Goal: Information Seeking & Learning: Learn about a topic

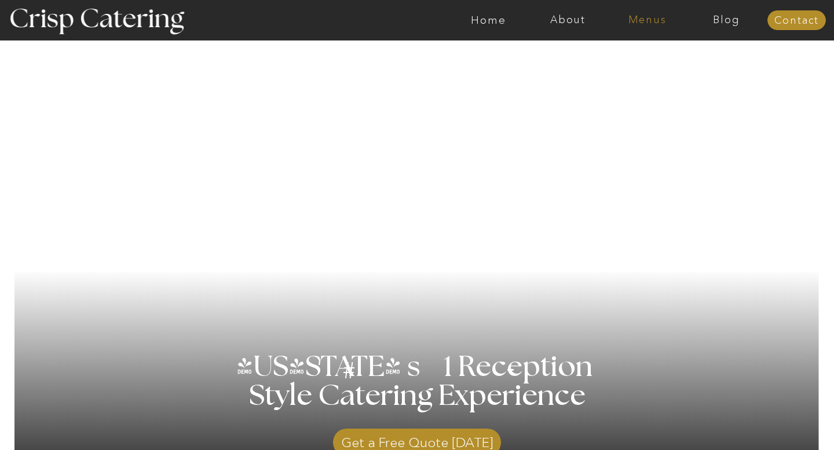
click at [645, 23] on nav "Menus" at bounding box center [646, 20] width 79 height 12
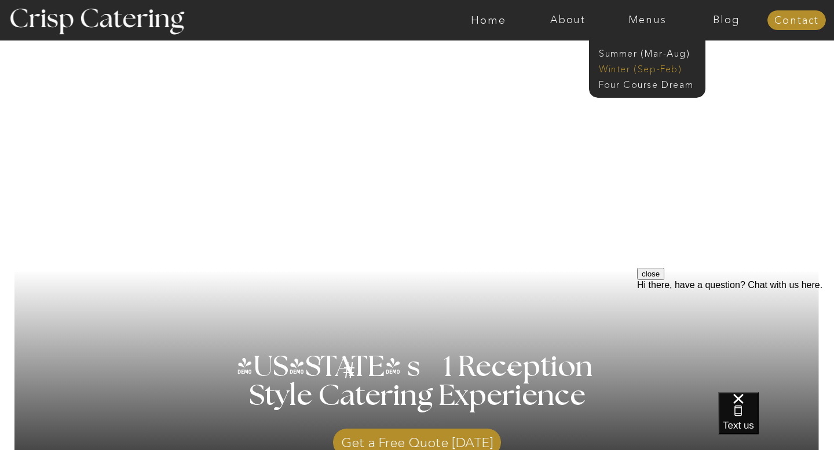
click at [646, 71] on nav "Winter (Sep-Feb)" at bounding box center [646, 68] width 95 height 11
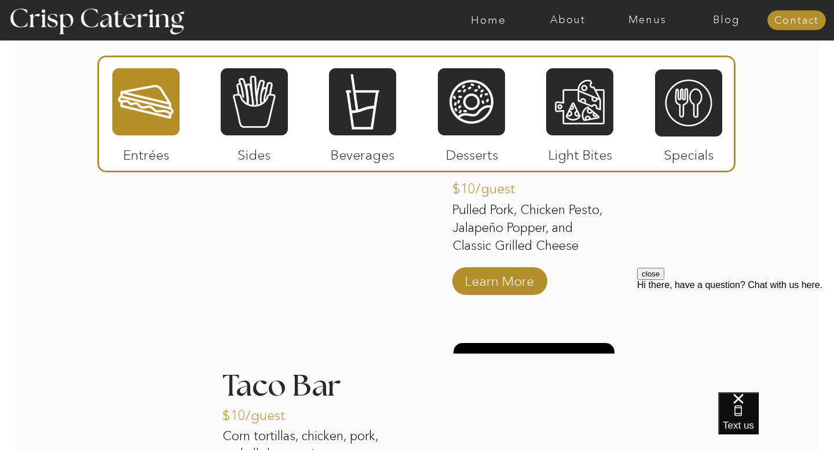
scroll to position [1403, 0]
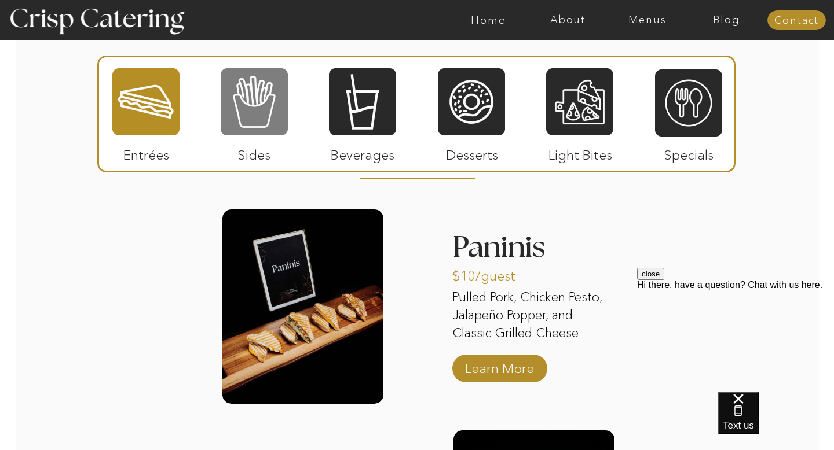
click at [246, 106] on div at bounding box center [254, 101] width 67 height 69
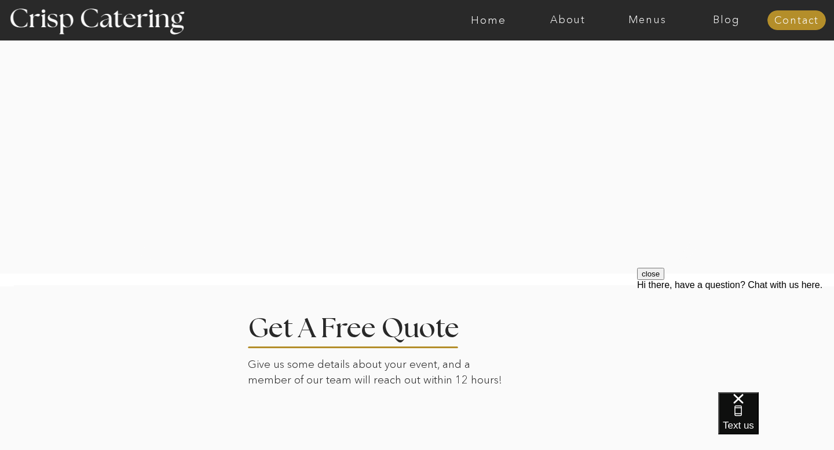
scroll to position [2276, 0]
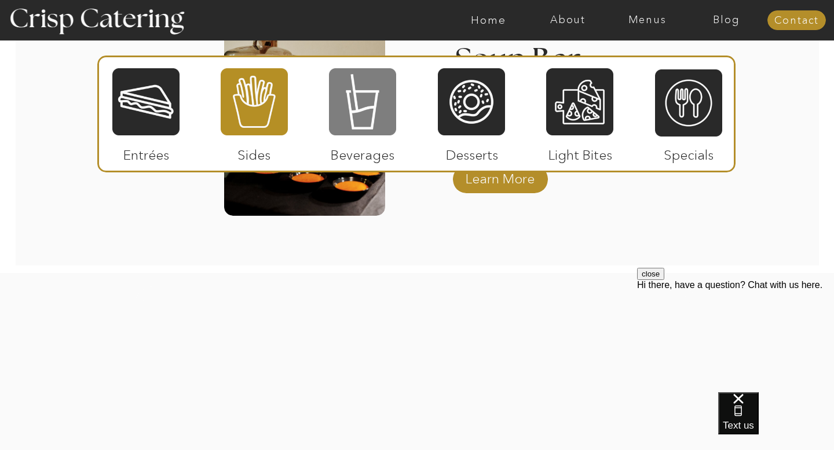
click at [376, 116] on div at bounding box center [362, 101] width 67 height 69
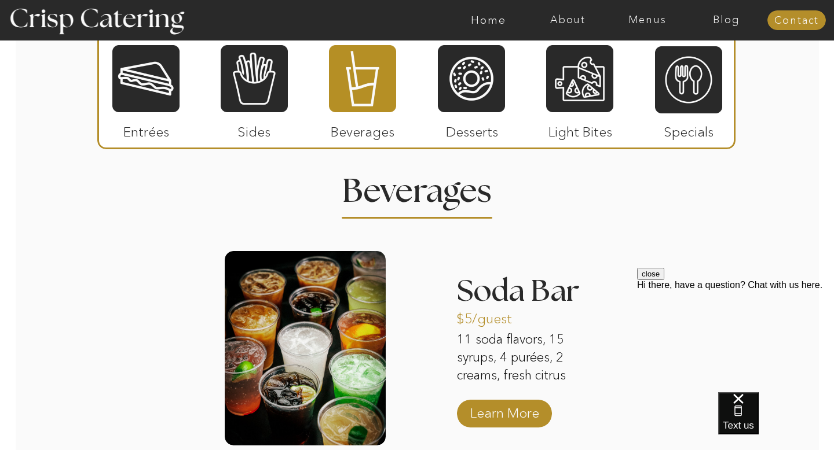
scroll to position [1218, 0]
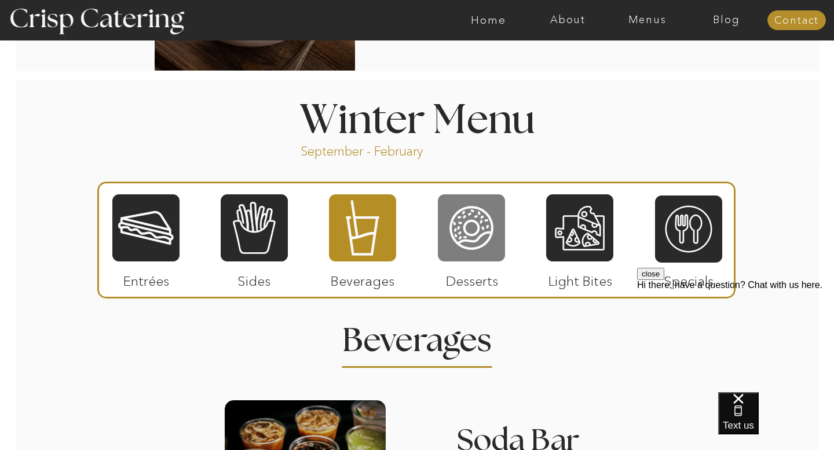
click at [479, 215] on div at bounding box center [471, 227] width 67 height 69
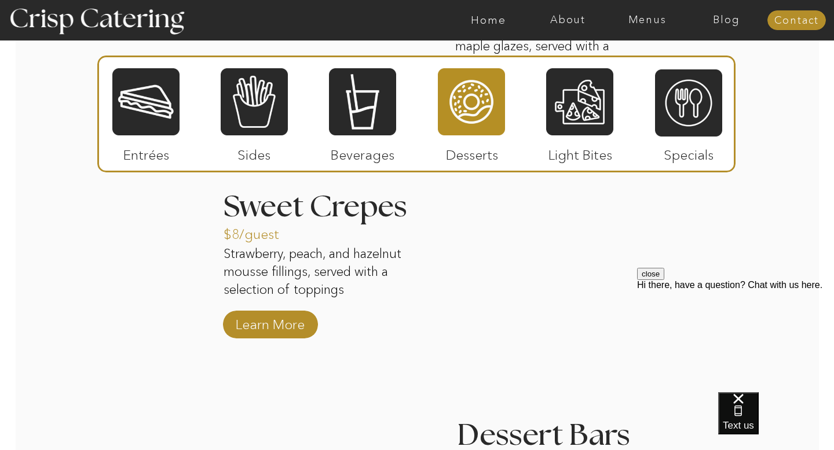
scroll to position [1915, 0]
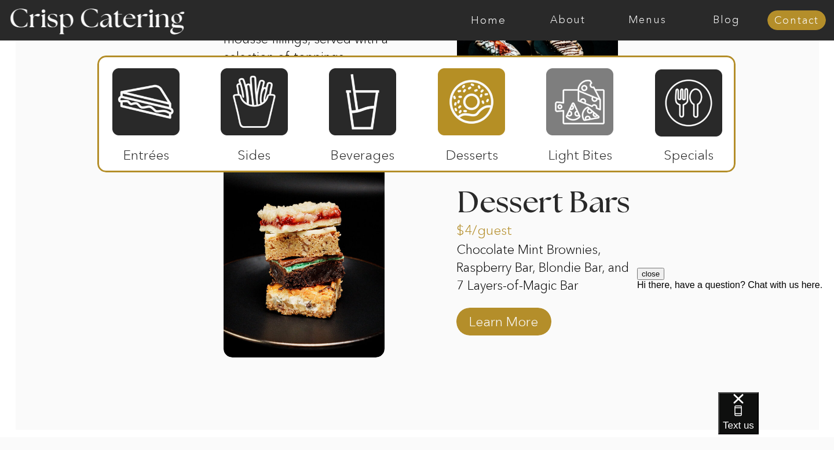
click at [573, 133] on div at bounding box center [579, 101] width 67 height 69
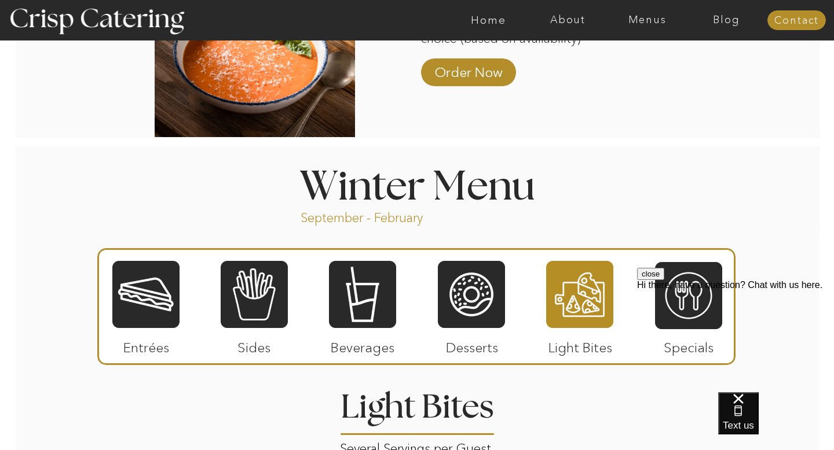
scroll to position [1300, 0]
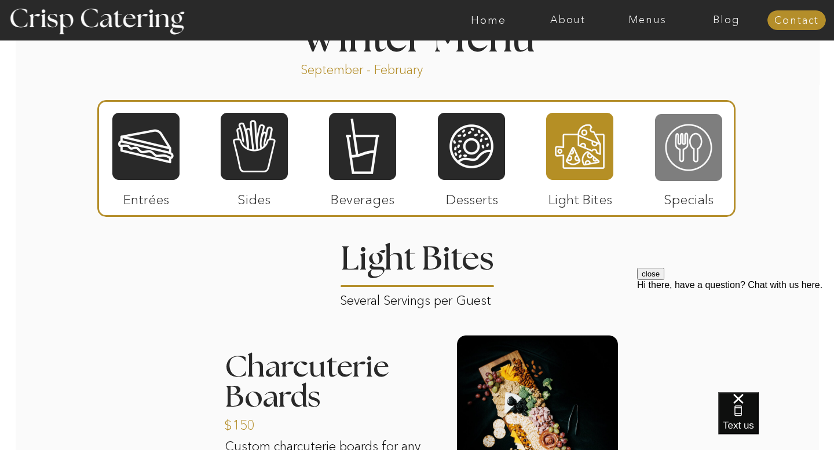
click at [697, 130] on div at bounding box center [688, 147] width 67 height 69
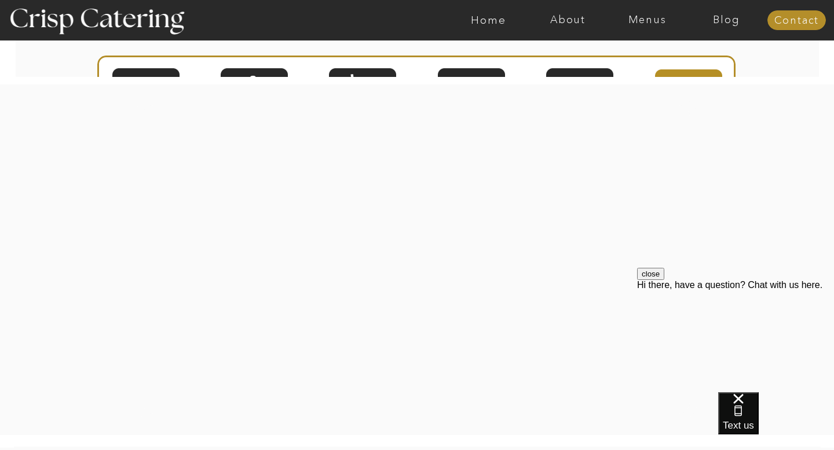
scroll to position [2064, 0]
